Goal: Task Accomplishment & Management: Use online tool/utility

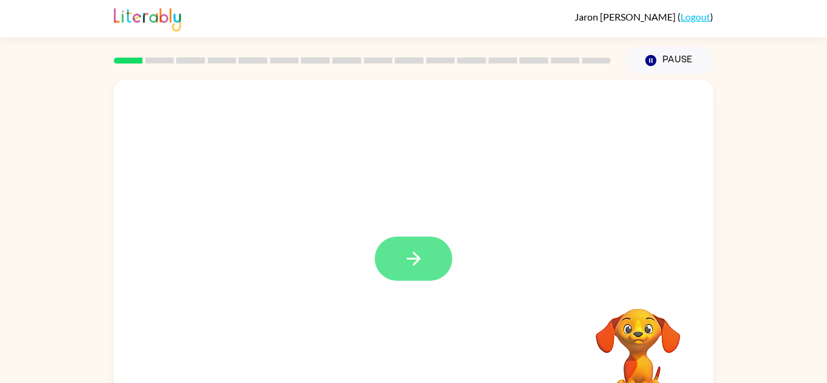
click at [416, 255] on icon "button" at bounding box center [413, 259] width 14 height 14
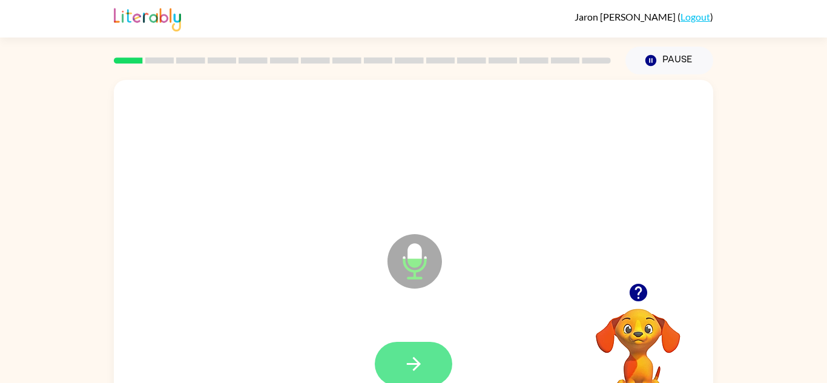
click at [434, 367] on button "button" at bounding box center [413, 364] width 77 height 44
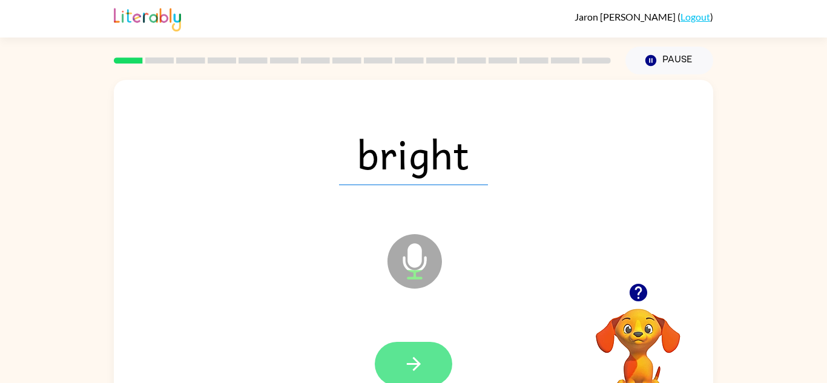
click at [417, 349] on button "button" at bounding box center [413, 364] width 77 height 44
click at [415, 358] on icon "button" at bounding box center [413, 363] width 21 height 21
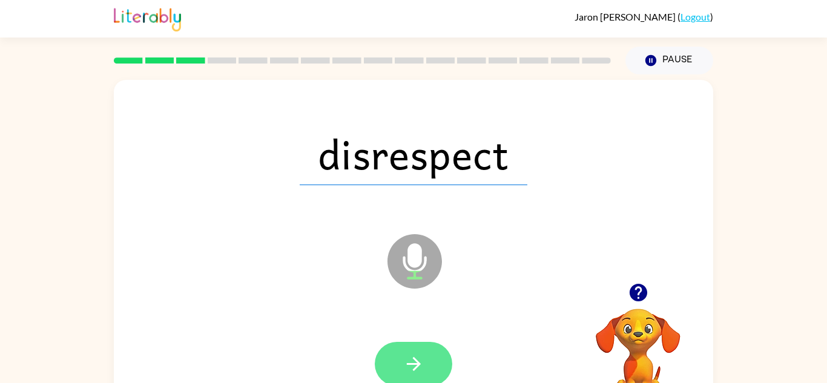
click at [420, 370] on icon "button" at bounding box center [413, 363] width 21 height 21
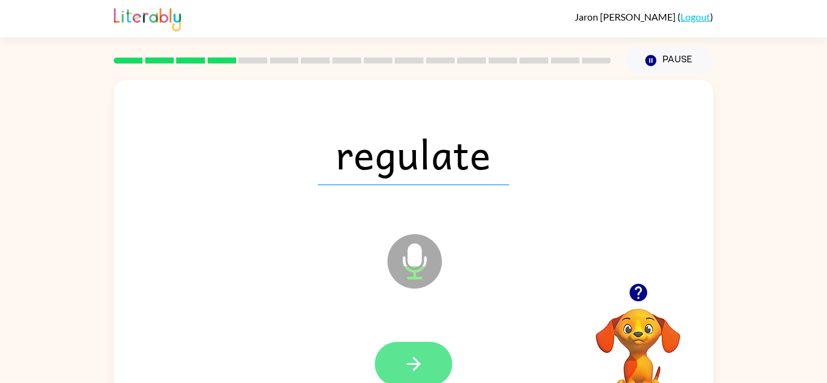
click at [416, 370] on icon "button" at bounding box center [413, 363] width 21 height 21
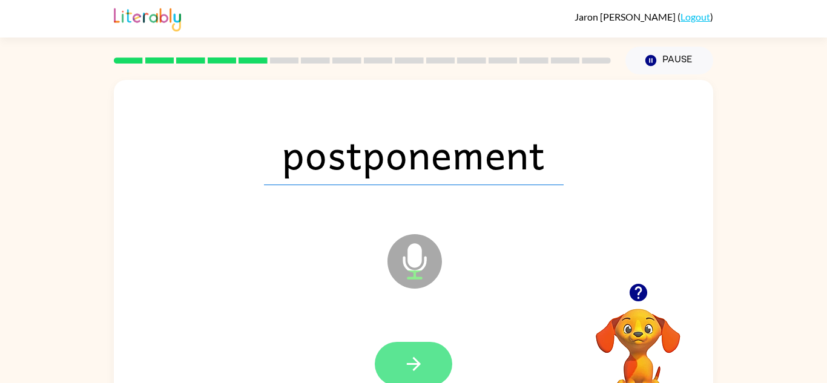
click at [417, 365] on icon "button" at bounding box center [413, 364] width 14 height 14
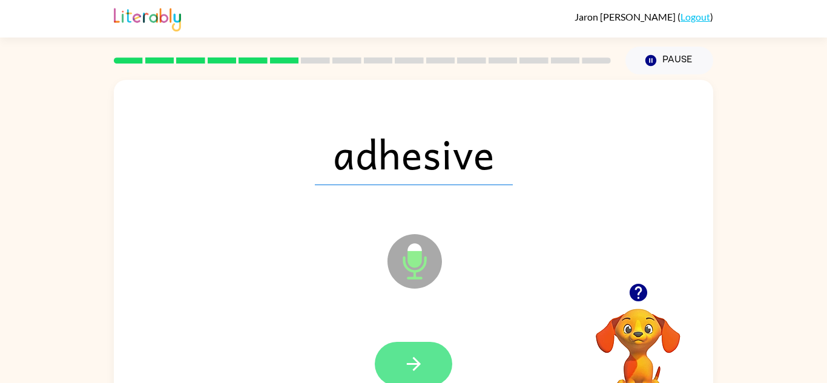
click at [420, 370] on icon "button" at bounding box center [413, 363] width 21 height 21
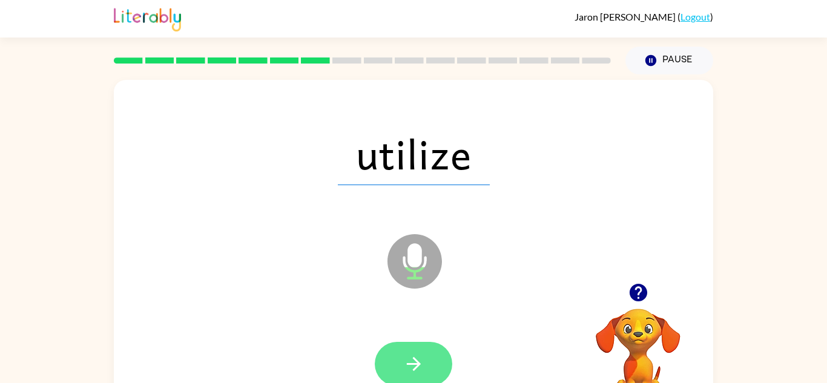
click at [430, 368] on button "button" at bounding box center [413, 364] width 77 height 44
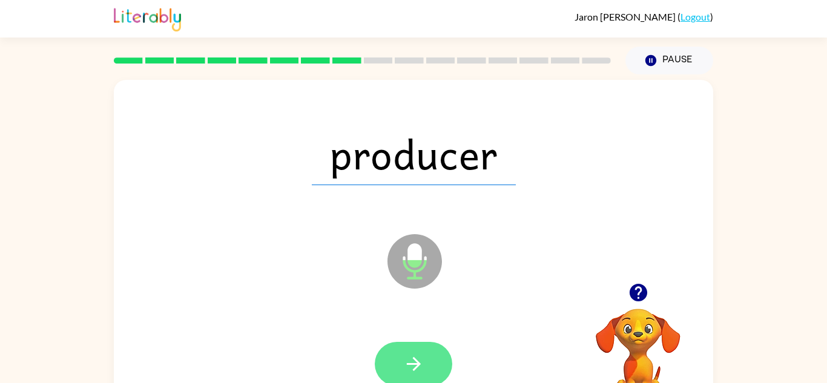
click at [427, 360] on button "button" at bounding box center [413, 364] width 77 height 44
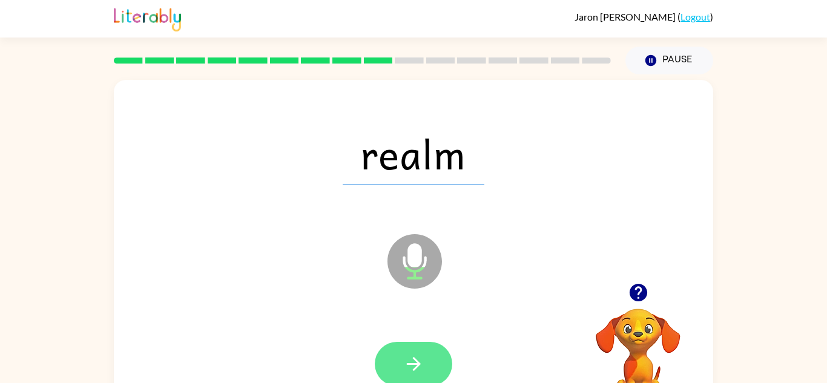
click at [413, 370] on icon "button" at bounding box center [413, 364] width 14 height 14
click at [424, 367] on button "button" at bounding box center [413, 364] width 77 height 44
click at [415, 355] on icon "button" at bounding box center [413, 363] width 21 height 21
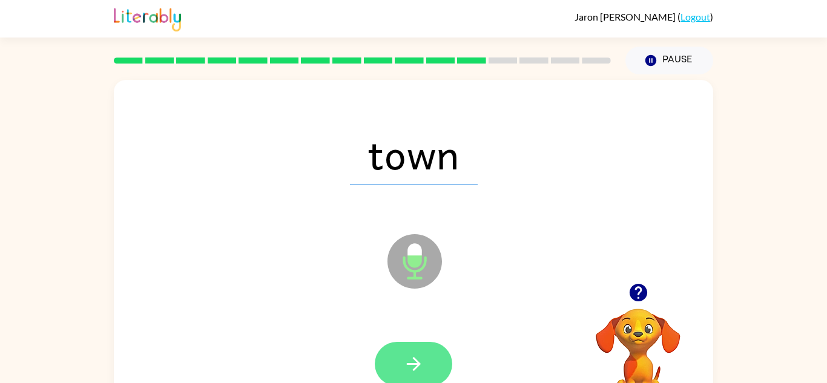
click at [420, 348] on button "button" at bounding box center [413, 364] width 77 height 44
click at [430, 358] on button "button" at bounding box center [413, 364] width 77 height 44
click at [411, 370] on icon "button" at bounding box center [413, 363] width 21 height 21
click at [415, 370] on icon "button" at bounding box center [413, 363] width 21 height 21
